Goal: Task Accomplishment & Management: Manage account settings

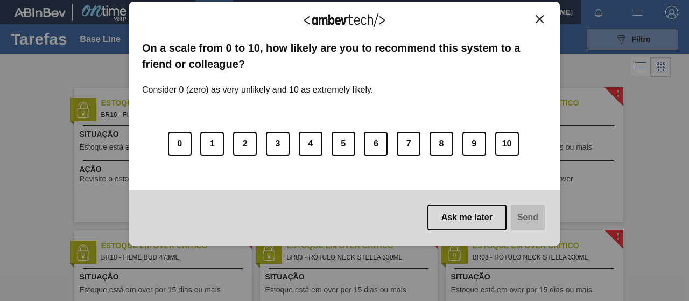
click at [539, 18] on img "Close" at bounding box center [539, 19] width 8 height 8
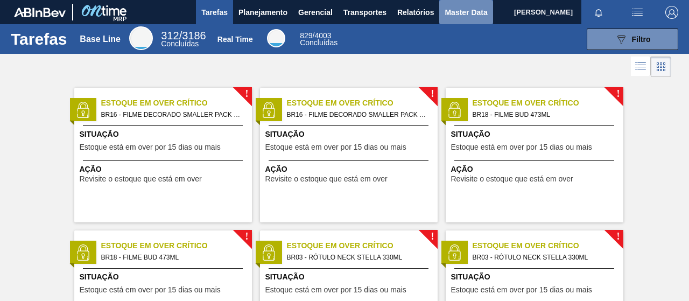
click at [463, 9] on span "Master Data" at bounding box center [465, 12] width 43 height 13
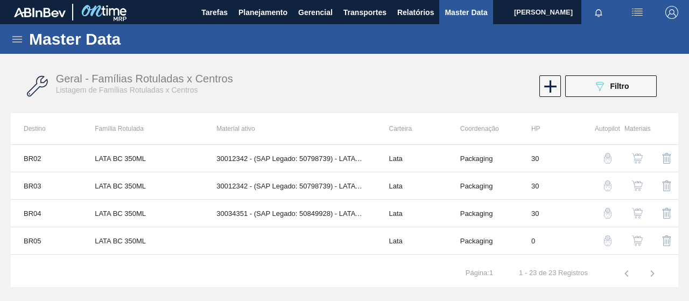
click at [634, 186] on img "button" at bounding box center [637, 185] width 11 height 11
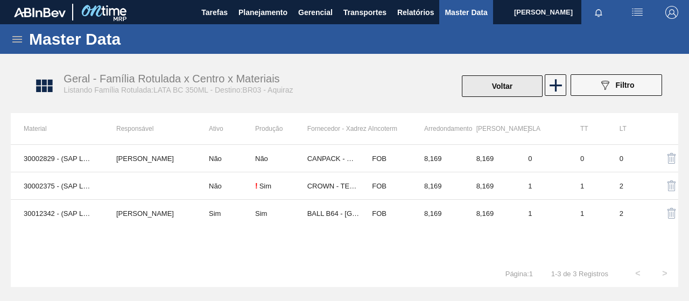
click at [491, 89] on button "Voltar" at bounding box center [502, 86] width 81 height 22
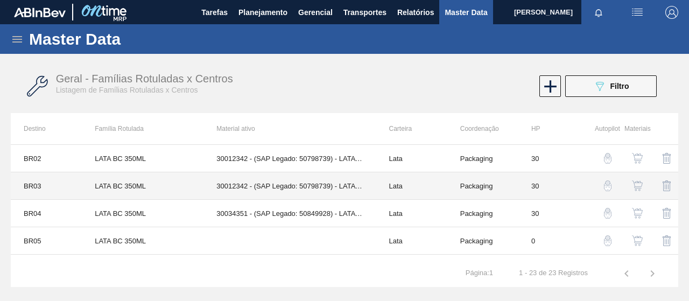
click at [127, 187] on td "LATA BC 350ML" at bounding box center [143, 185] width 122 height 27
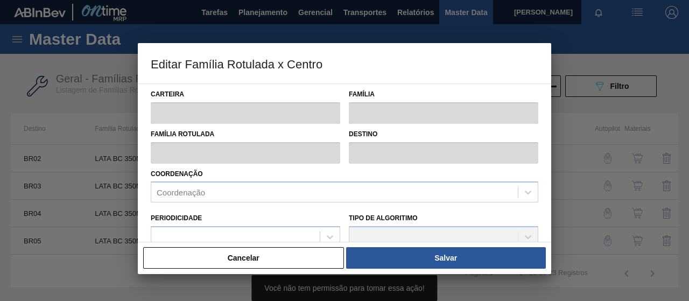
type input "Lata"
type input "LATA BC 350ML"
type input "BR03 - Aquiraz"
type input "0"
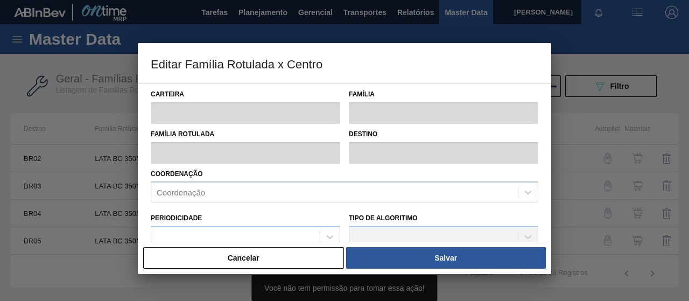
checkbox input "true"
type input "30"
type input "216,489"
type input "742,248"
type input "41"
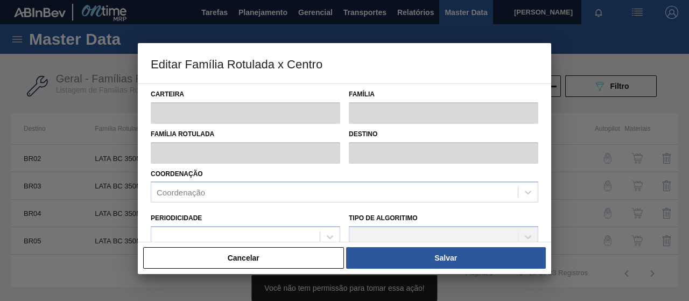
type input "432,050"
checkbox input "true"
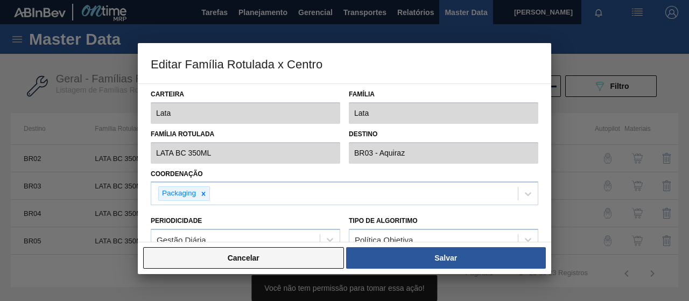
click at [281, 257] on button "Cancelar" at bounding box center [243, 258] width 201 height 22
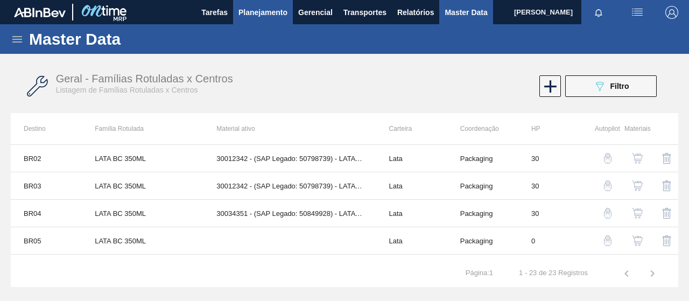
click at [249, 9] on span "Planejamento" at bounding box center [262, 12] width 49 height 13
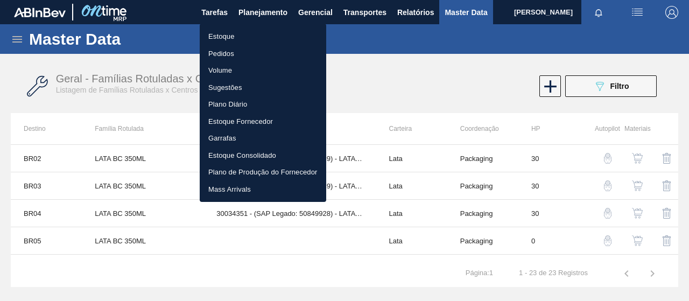
click at [230, 51] on li "Pedidos" at bounding box center [263, 53] width 126 height 17
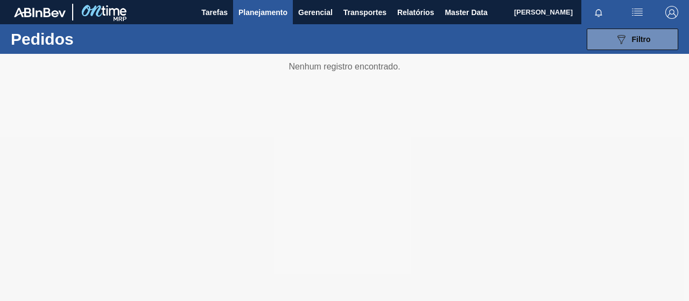
click at [274, 9] on span "Planejamento" at bounding box center [262, 12] width 49 height 13
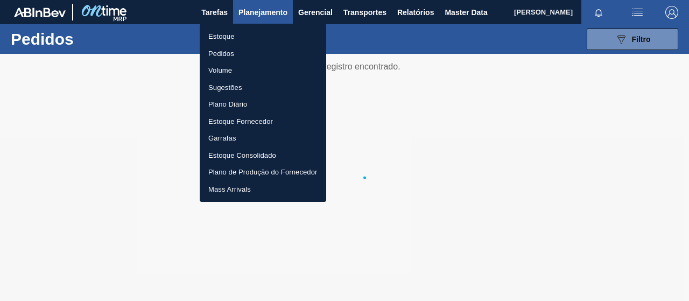
click at [317, 17] on div at bounding box center [344, 150] width 689 height 301
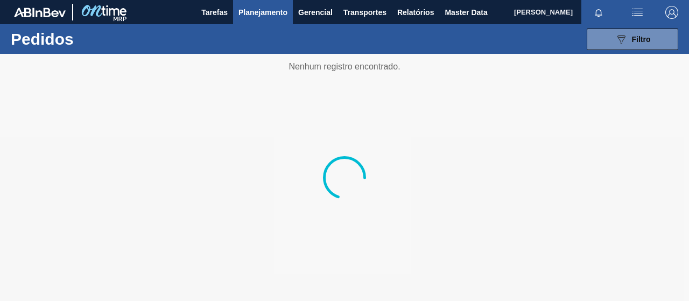
click at [308, 11] on span "Gerencial" at bounding box center [315, 12] width 34 height 13
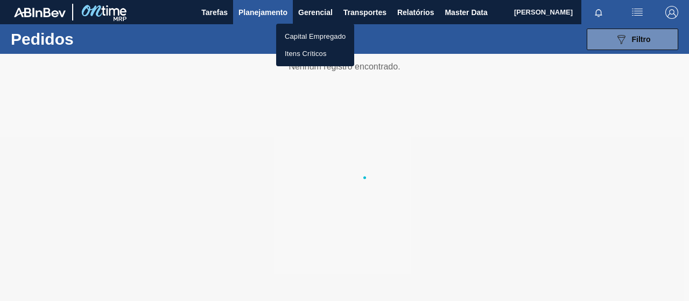
drag, startPoint x: 445, startPoint y: 114, endPoint x: 432, endPoint y: 113, distance: 13.5
click at [445, 115] on div at bounding box center [344, 150] width 689 height 301
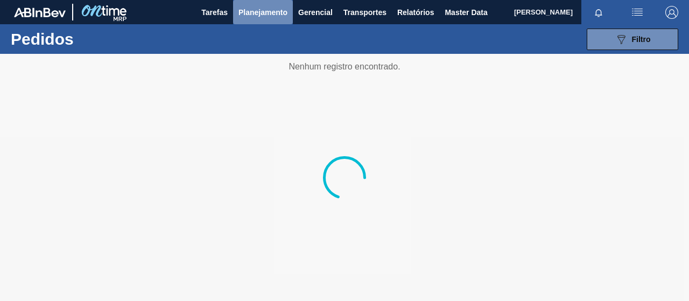
click at [267, 13] on span "Planejamento" at bounding box center [262, 12] width 49 height 13
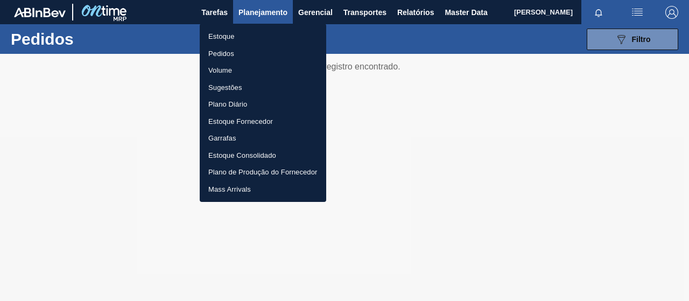
click at [229, 40] on li "Estoque" at bounding box center [263, 36] width 126 height 17
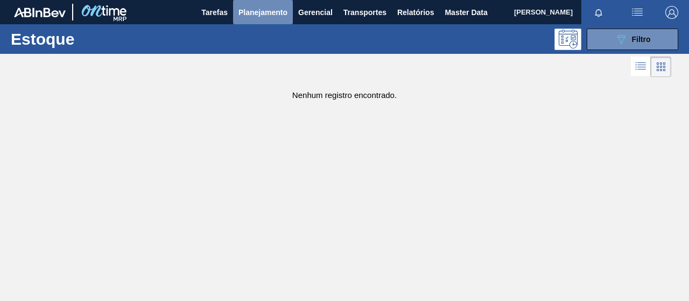
click at [248, 13] on span "Planejamento" at bounding box center [262, 12] width 49 height 13
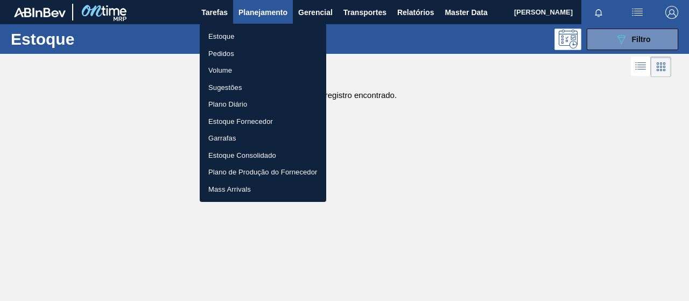
click at [212, 9] on div at bounding box center [344, 150] width 689 height 301
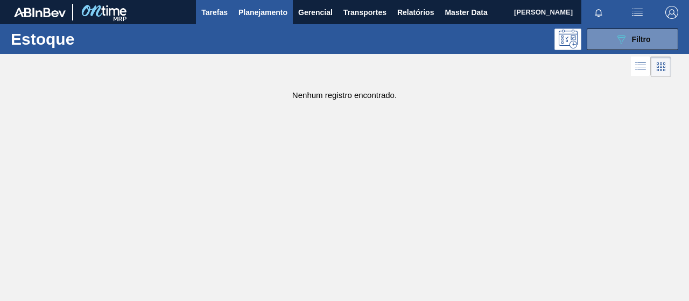
click at [216, 18] on span "Tarefas" at bounding box center [214, 12] width 26 height 13
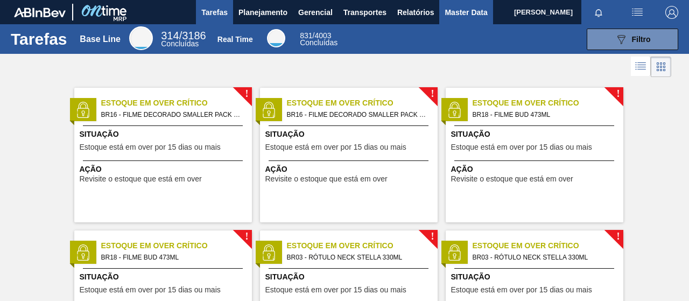
click at [460, 6] on span "Master Data" at bounding box center [465, 12] width 43 height 13
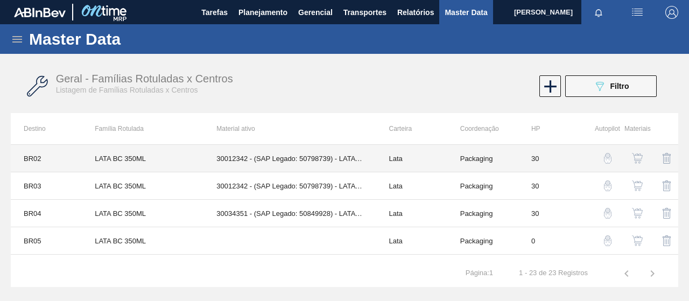
click at [271, 167] on td "30012342 - (SAP Legado: 50798739) - LATA AL. 350ML [DATE]" at bounding box center [289, 158] width 172 height 27
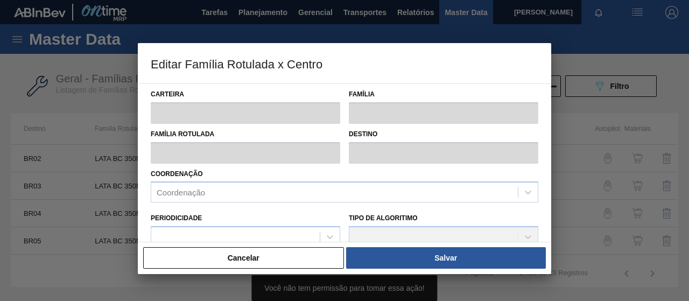
type input "Lata"
type input "LATA BC 350ML"
type input "BR02 - [GEOGRAPHIC_DATA]"
type input "0"
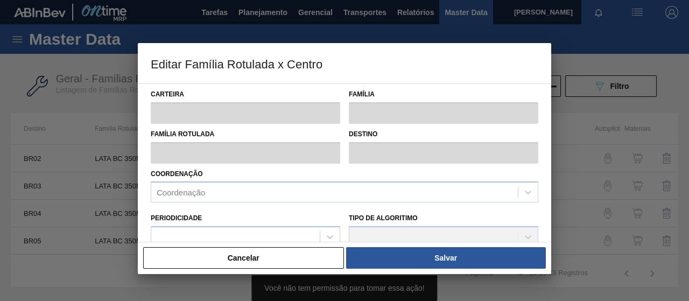
checkbox input "true"
type input "30"
type input "216,702"
type input "722,339"
type input "43"
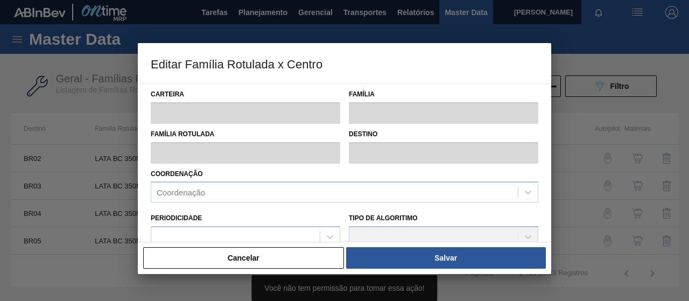
type input "434,126"
checkbox input "true"
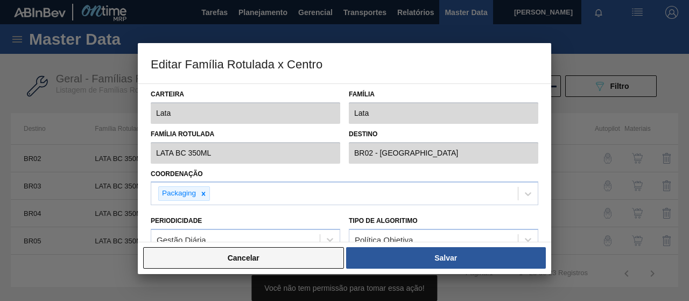
click at [278, 262] on button "Cancelar" at bounding box center [243, 258] width 201 height 22
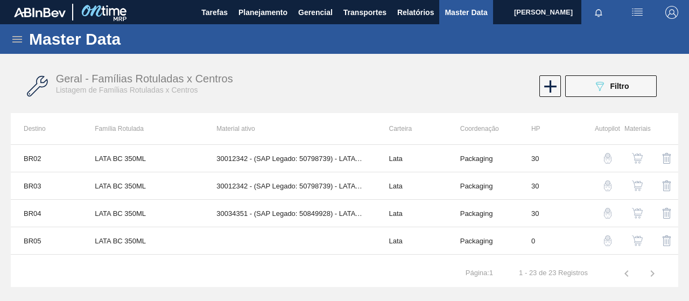
click at [636, 157] on img "button" at bounding box center [637, 158] width 11 height 11
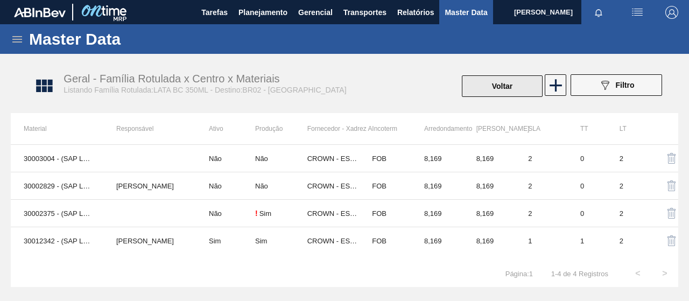
click at [504, 80] on button "Voltar" at bounding box center [502, 86] width 81 height 22
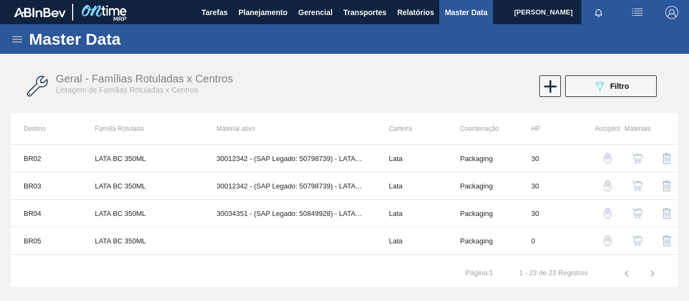
click at [637, 212] on img "button" at bounding box center [637, 213] width 11 height 11
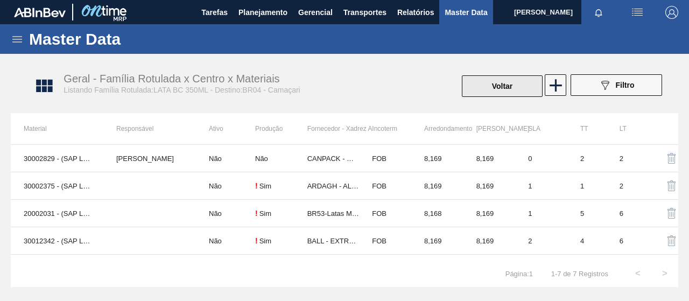
click at [499, 86] on button "Voltar" at bounding box center [502, 86] width 81 height 22
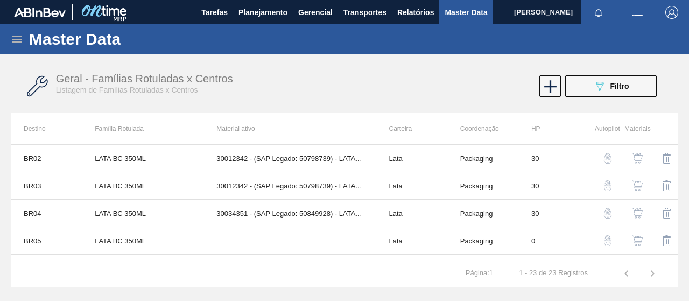
click at [635, 153] on img "button" at bounding box center [637, 158] width 11 height 11
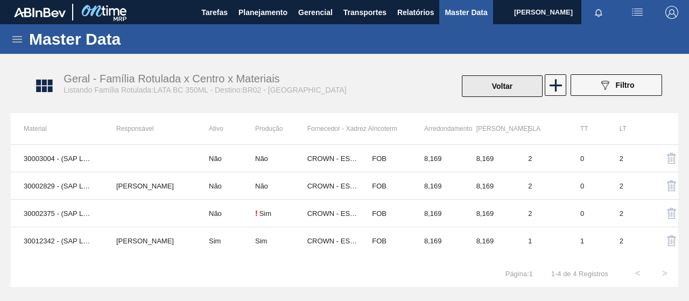
click at [513, 89] on button "Voltar" at bounding box center [502, 86] width 81 height 22
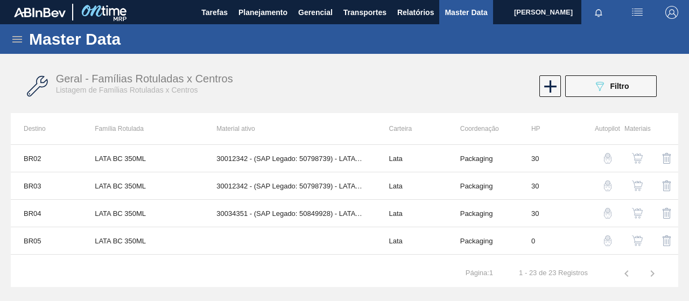
click at [632, 188] on img "button" at bounding box center [637, 185] width 11 height 11
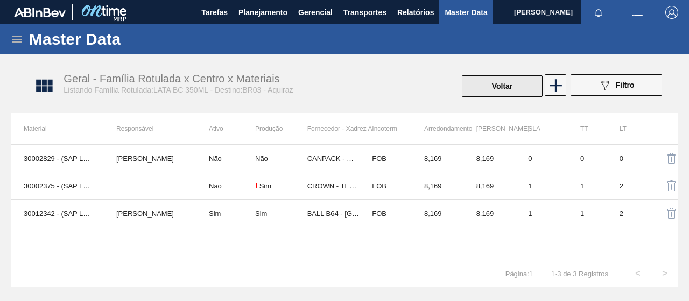
click at [521, 91] on button "Voltar" at bounding box center [502, 86] width 81 height 22
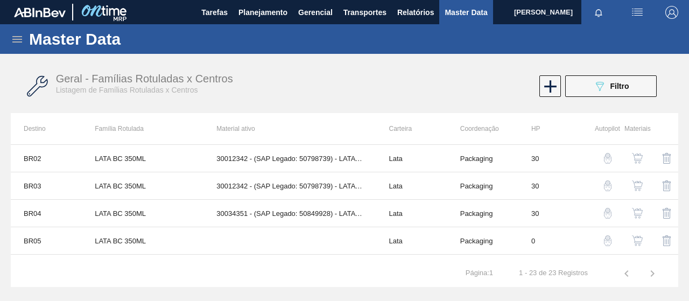
click at [640, 186] on img "button" at bounding box center [637, 185] width 11 height 11
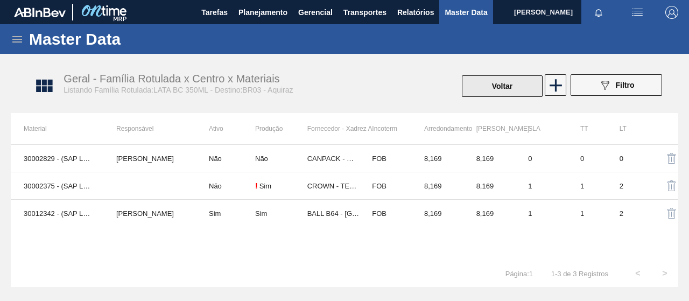
click at [475, 91] on button "Voltar" at bounding box center [502, 86] width 81 height 22
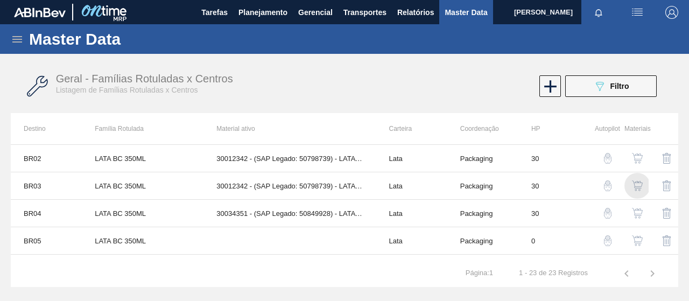
click at [632, 185] on img "button" at bounding box center [637, 185] width 11 height 11
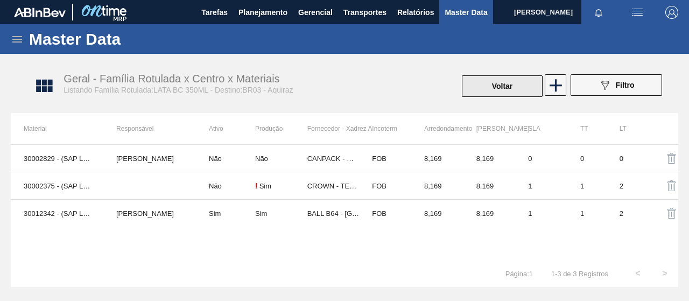
click at [490, 91] on button "Voltar" at bounding box center [502, 86] width 81 height 22
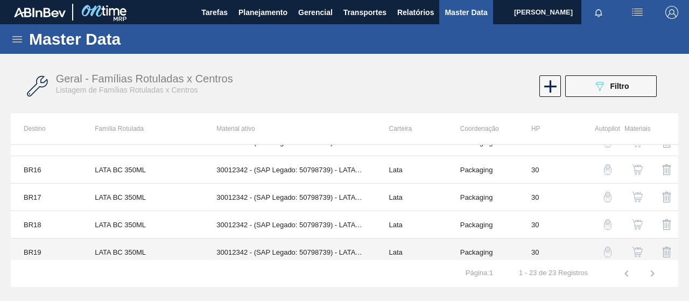
scroll to position [269, 0]
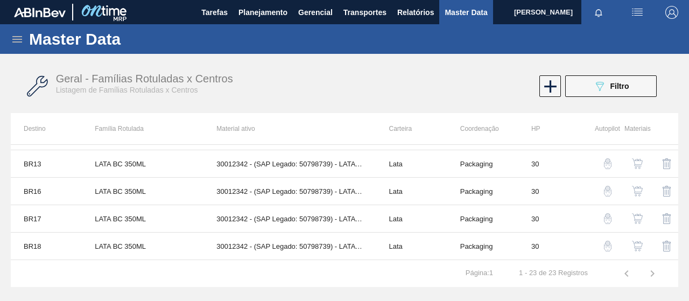
click at [640, 213] on img "button" at bounding box center [637, 218] width 11 height 11
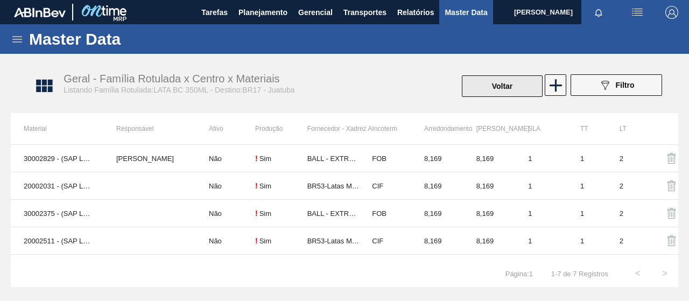
click at [487, 83] on button "Voltar" at bounding box center [502, 86] width 81 height 22
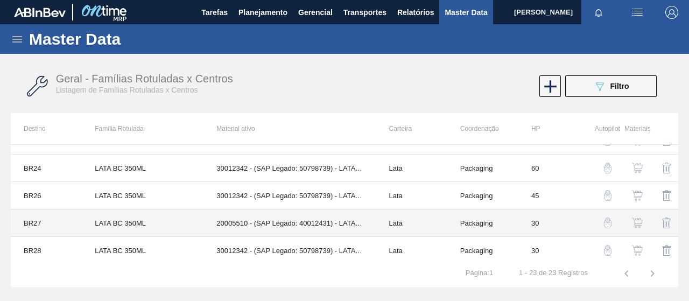
scroll to position [511, 0]
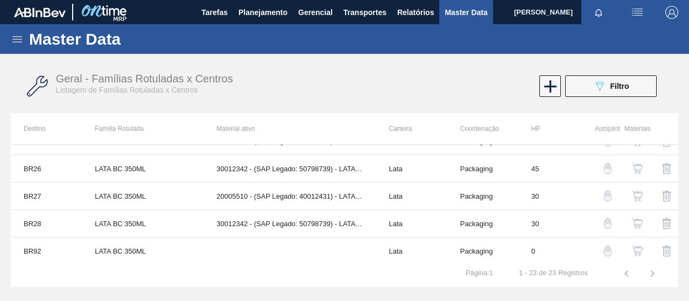
click at [634, 224] on button "button" at bounding box center [637, 223] width 26 height 26
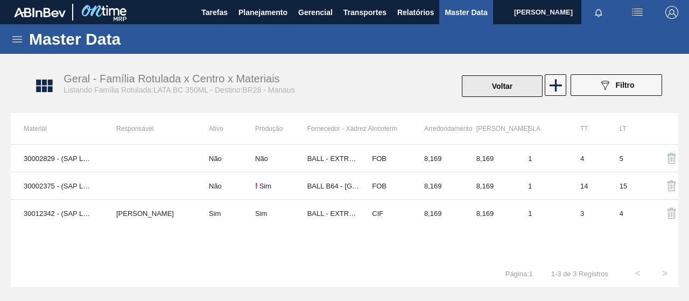
click at [504, 88] on button "Voltar" at bounding box center [502, 86] width 81 height 22
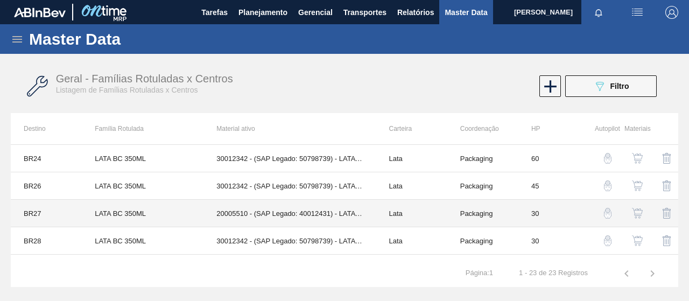
scroll to position [511, 0]
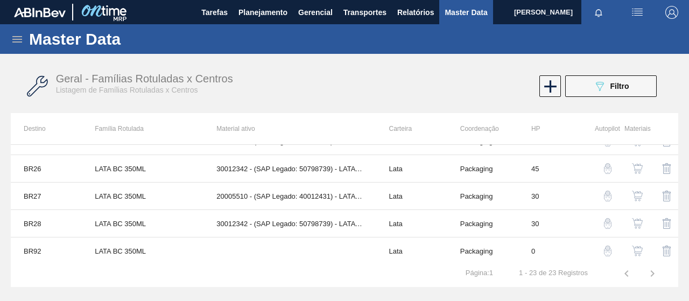
click at [640, 190] on img "button" at bounding box center [637, 195] width 11 height 11
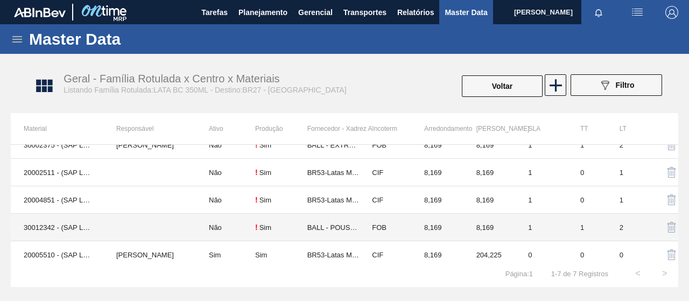
scroll to position [75, 0]
